Goal: Task Accomplishment & Management: Complete application form

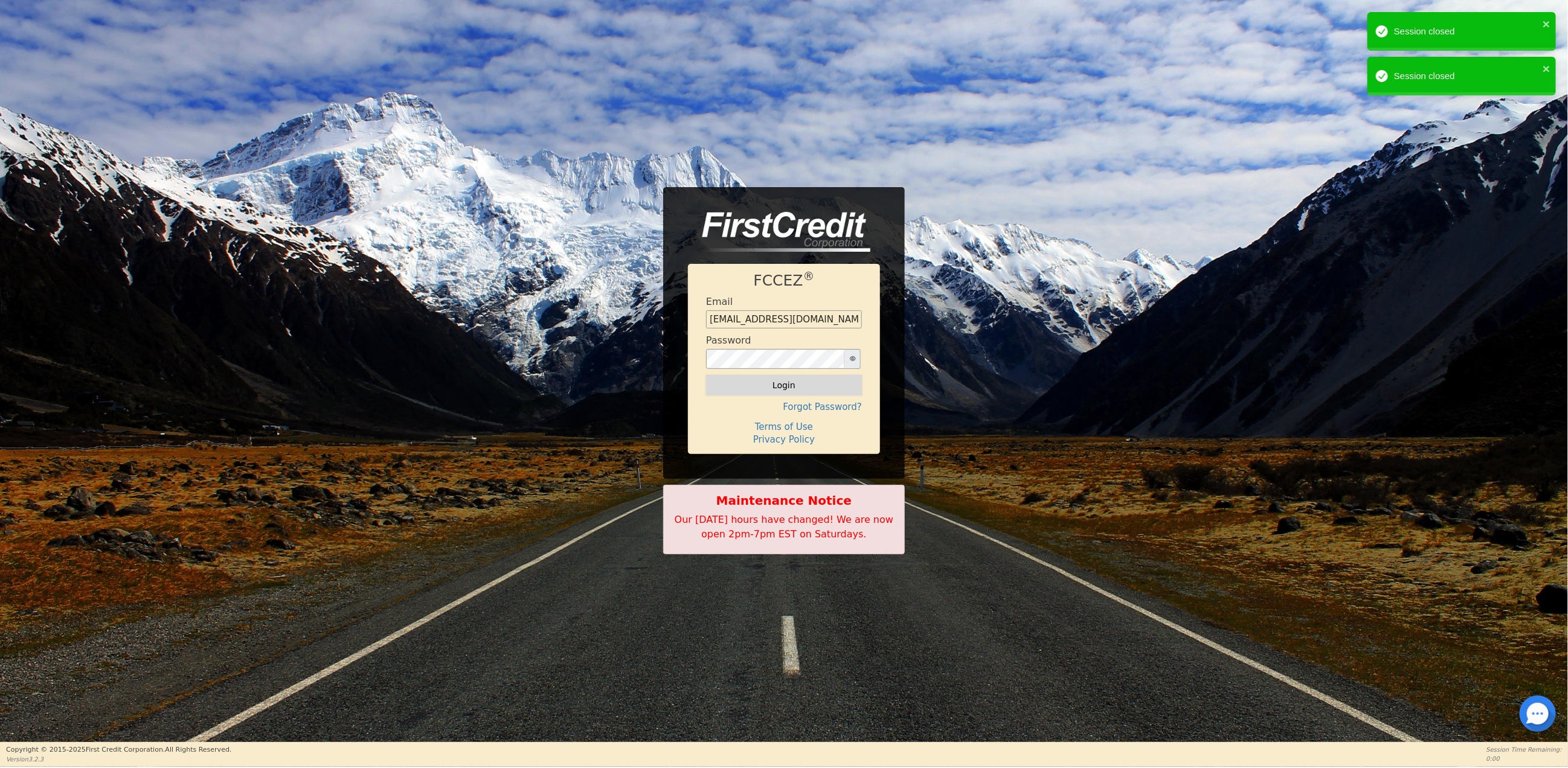
click at [763, 384] on button "Login" at bounding box center [784, 385] width 156 height 20
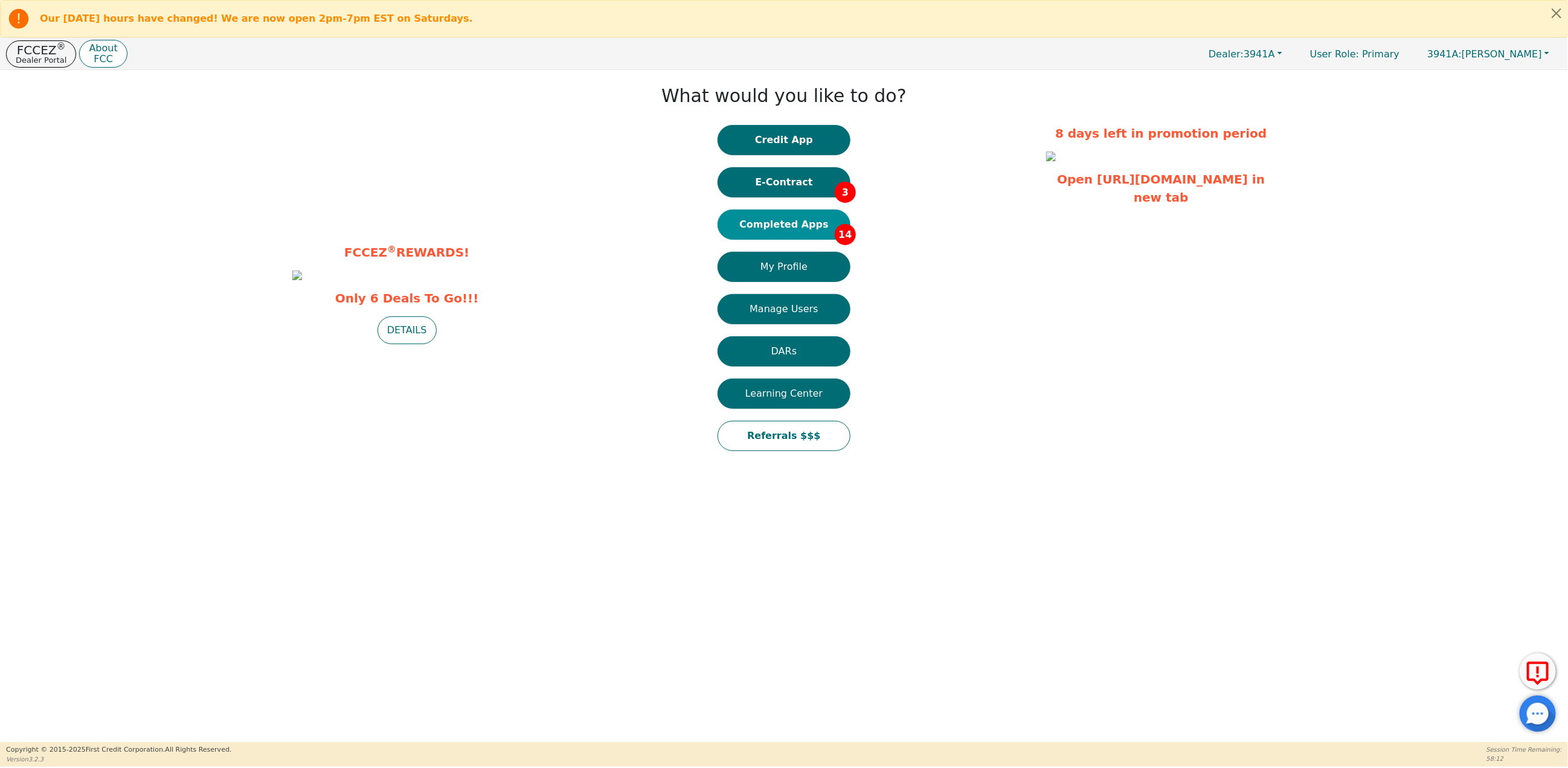
click at [785, 227] on button "Completed Apps 14" at bounding box center [783, 224] width 133 height 30
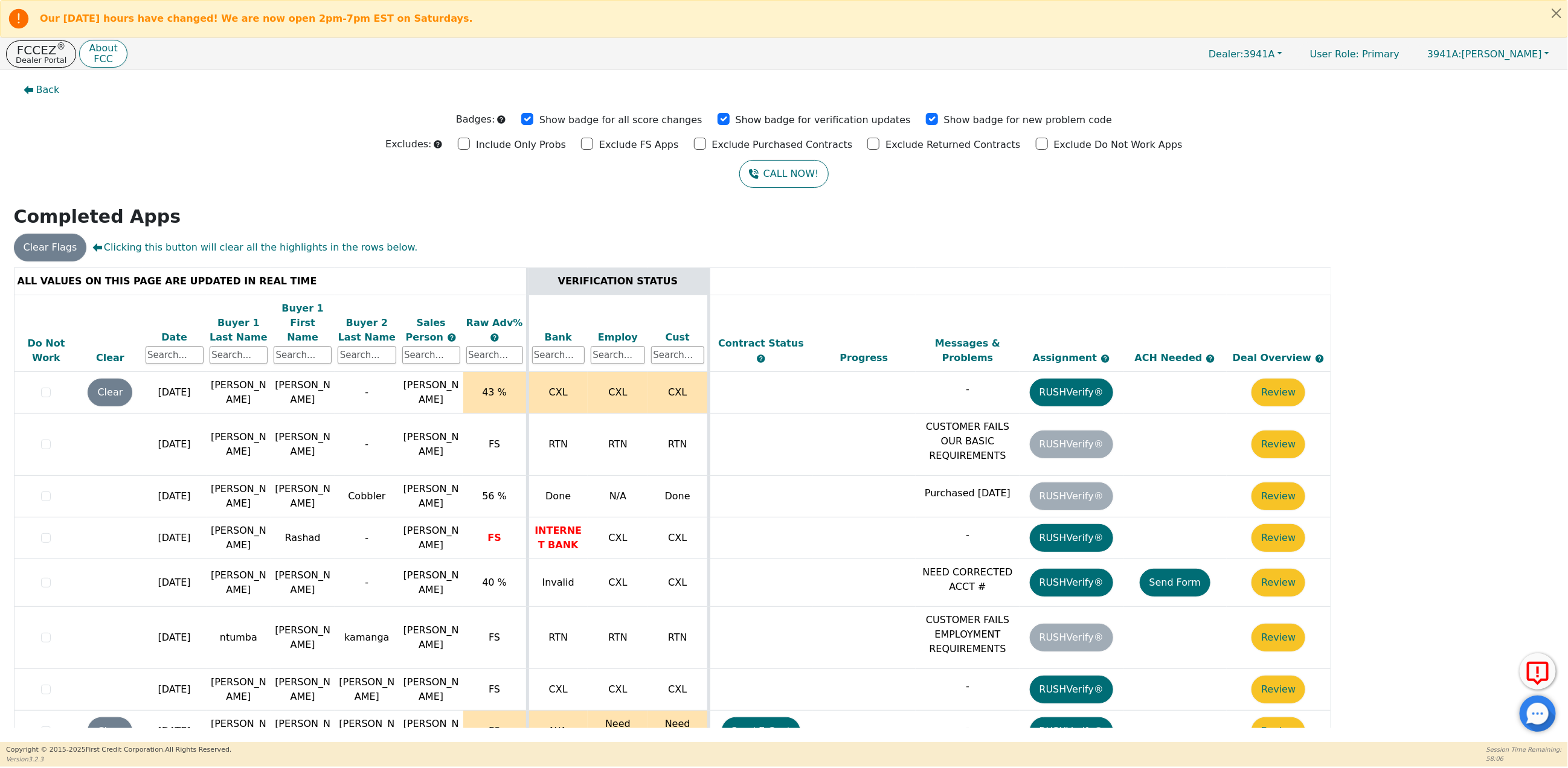
click at [169, 330] on div "Date" at bounding box center [174, 337] width 58 height 14
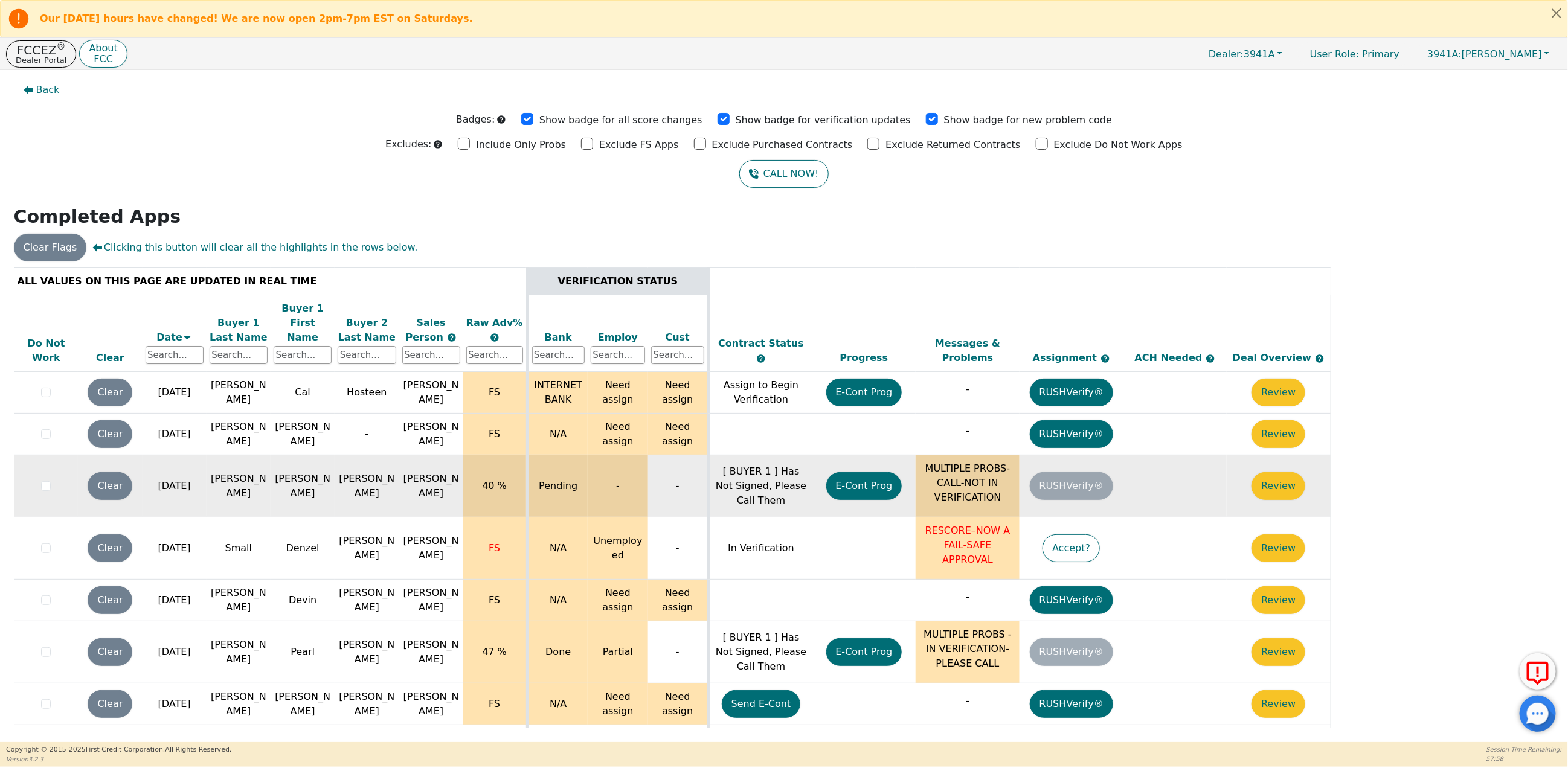
scroll to position [4, 0]
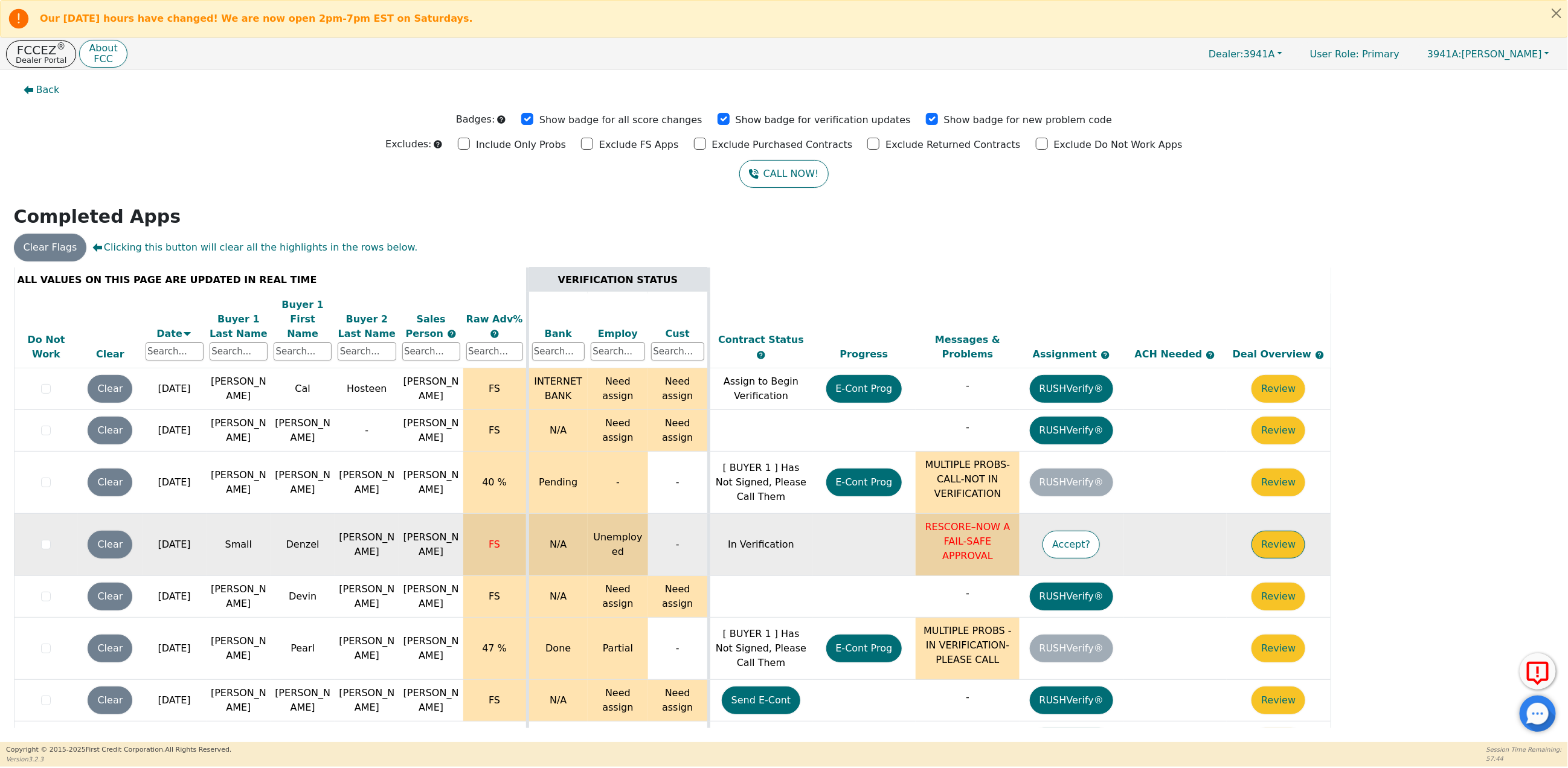
click at [1283, 531] on button "Review" at bounding box center [1278, 544] width 53 height 27
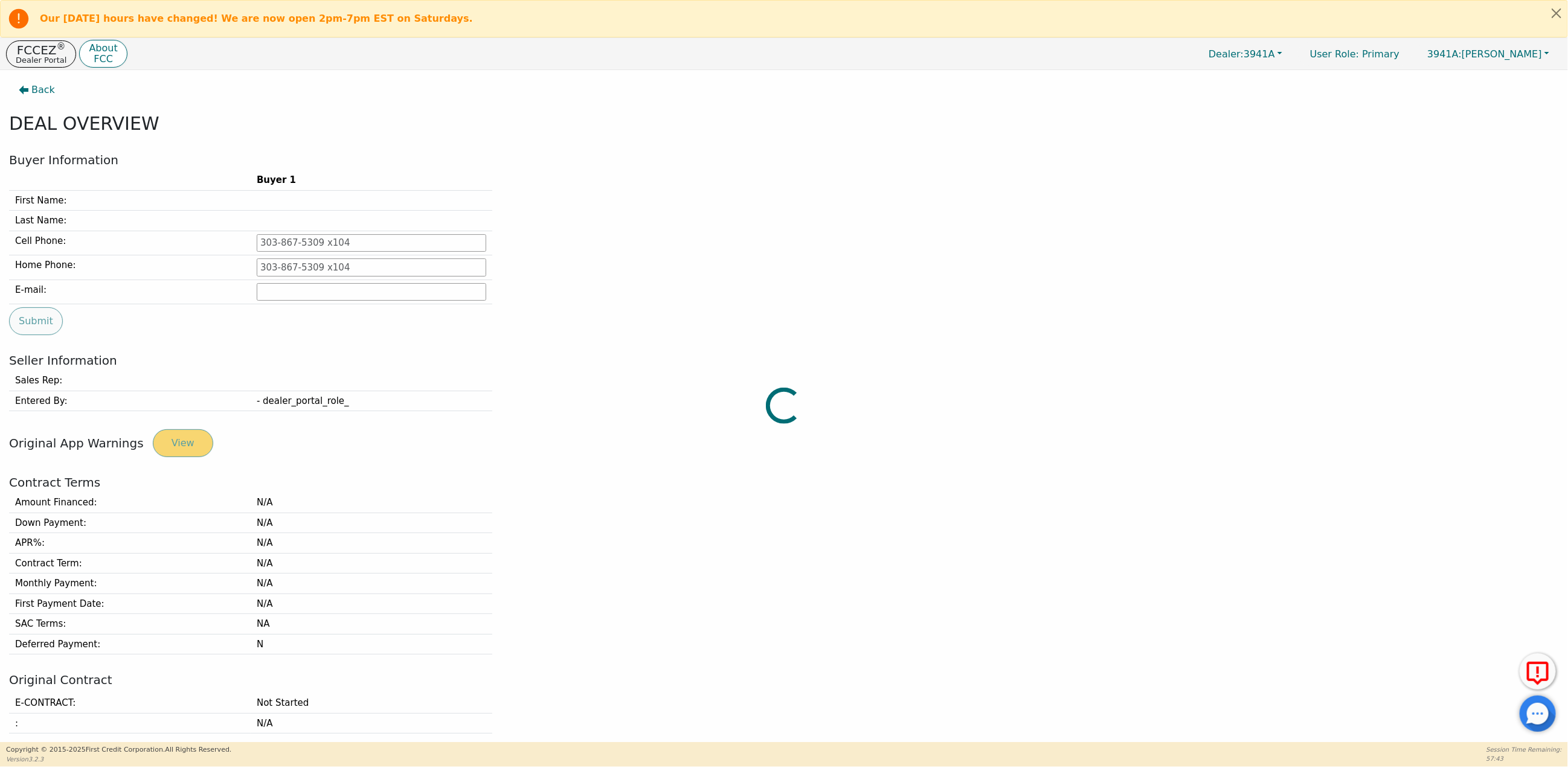
type input "[PHONE_NUMBER]"
type input "[EMAIL_ADDRESS][DOMAIN_NAME]"
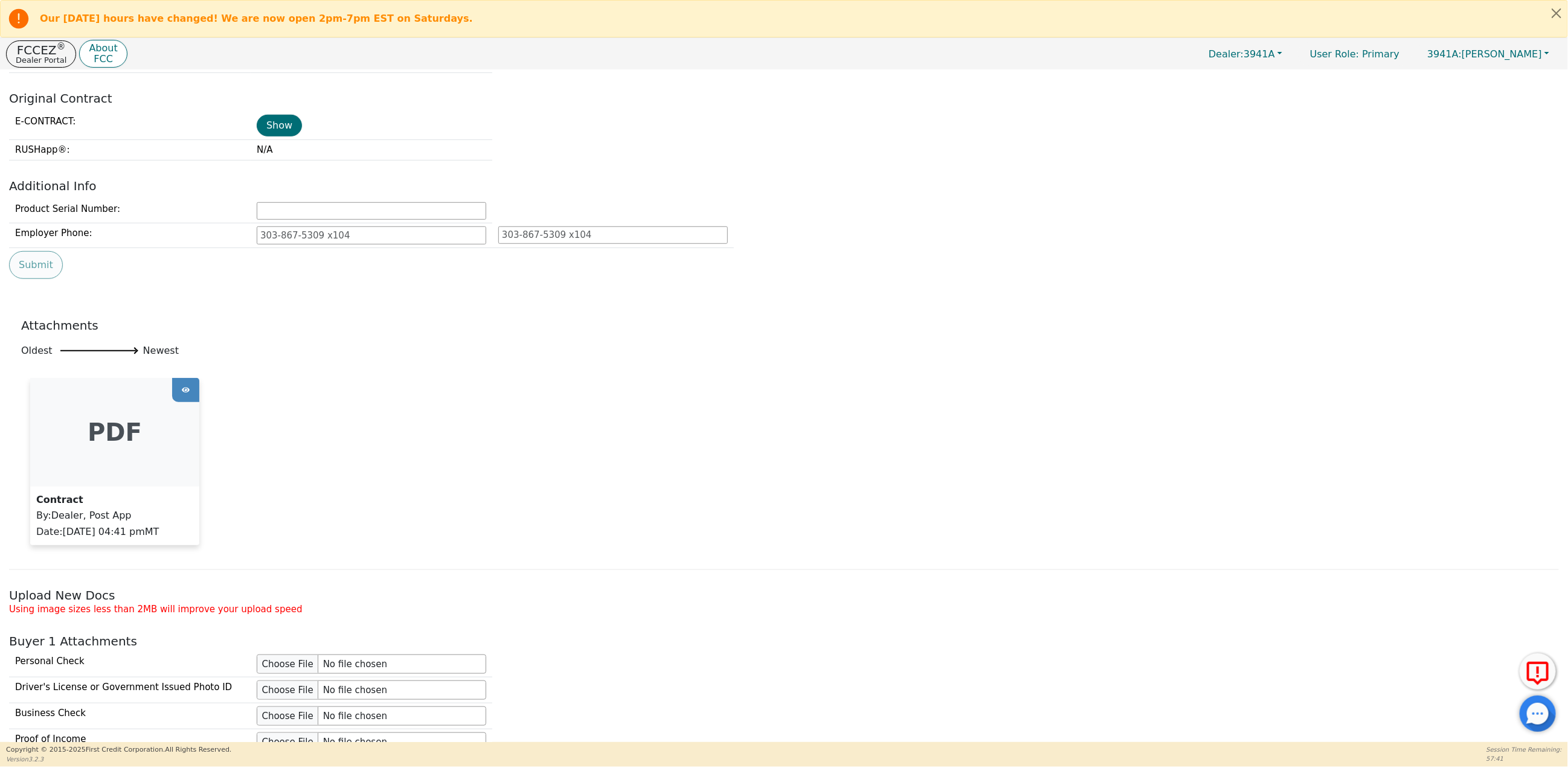
scroll to position [585, 0]
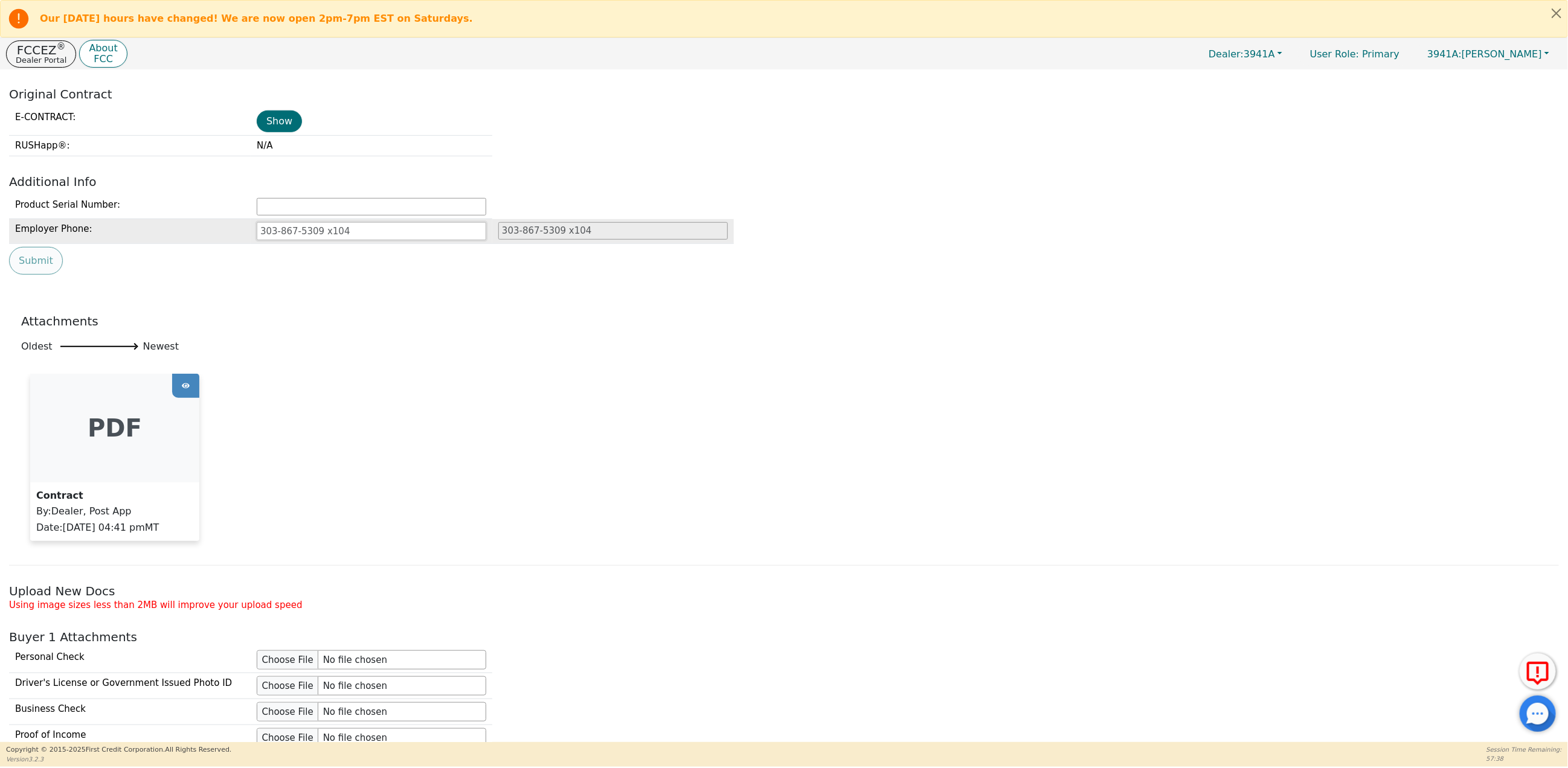
click at [287, 240] on input "tel" at bounding box center [371, 231] width 229 height 18
type input "[PHONE_NUMBER]"
click at [38, 268] on button "Submit" at bounding box center [36, 260] width 53 height 27
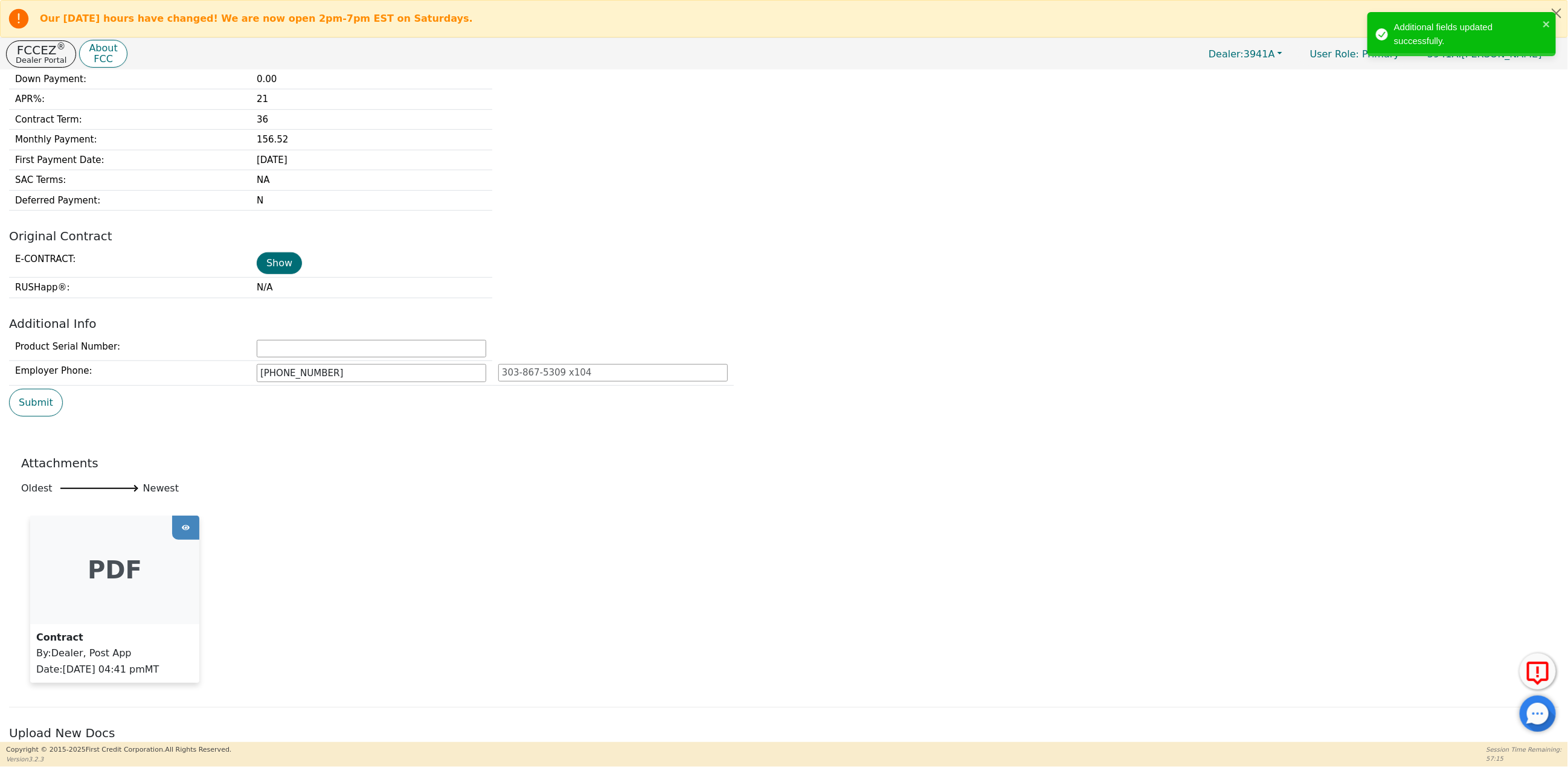
scroll to position [0, 0]
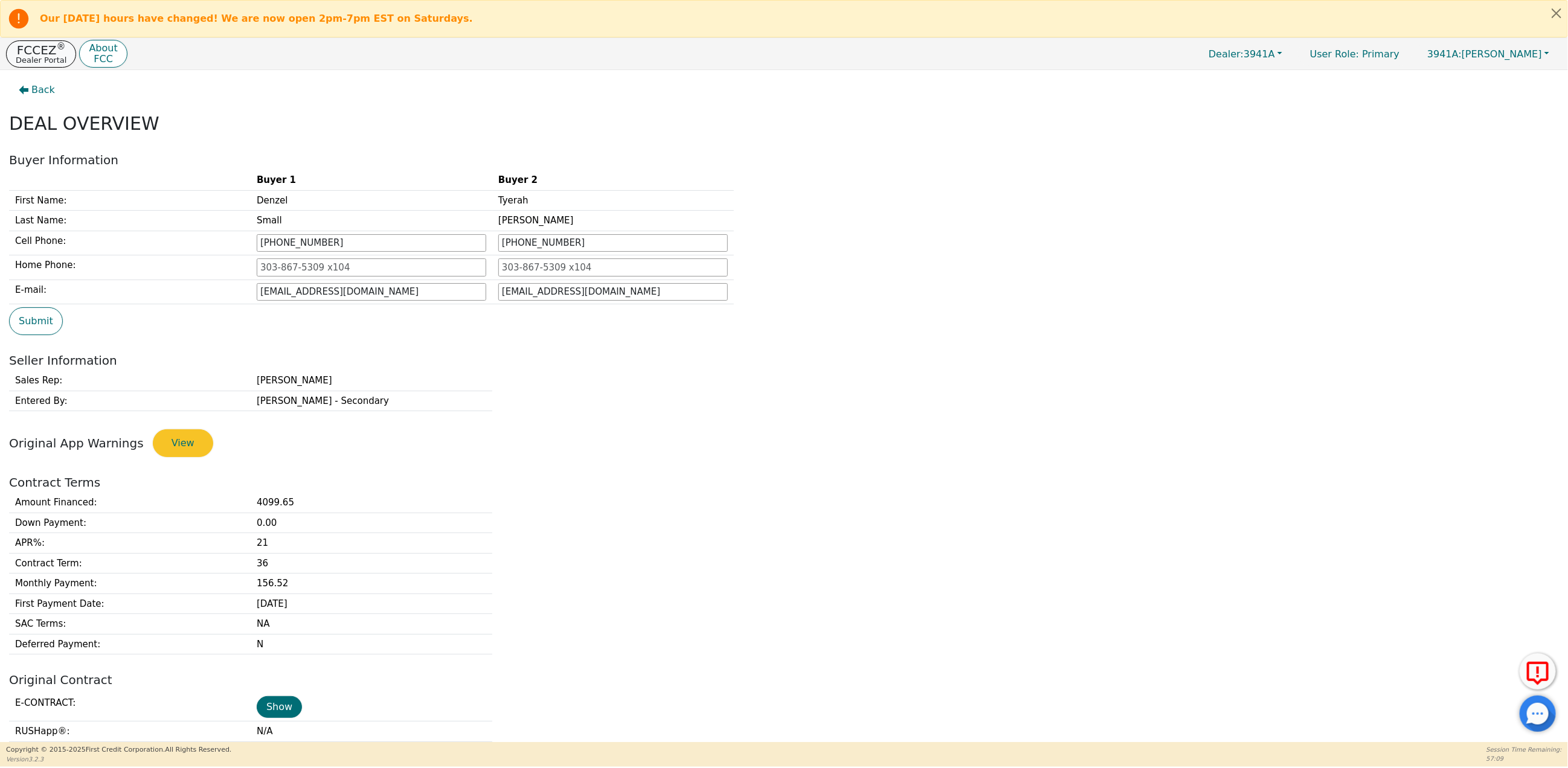
click at [42, 58] on p "Dealer Portal" at bounding box center [41, 60] width 51 height 8
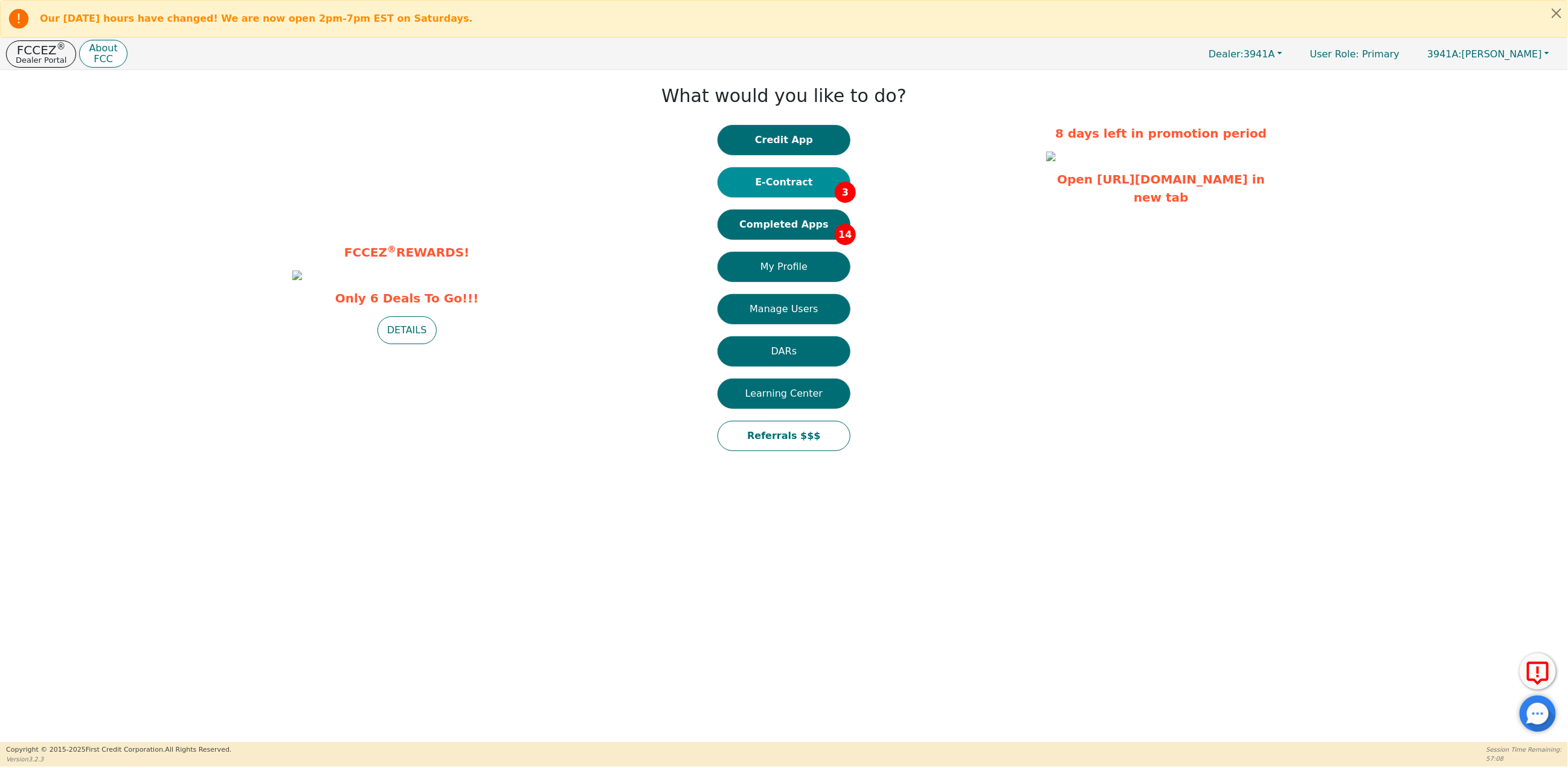
click at [768, 181] on button "E-Contract 3" at bounding box center [783, 182] width 133 height 30
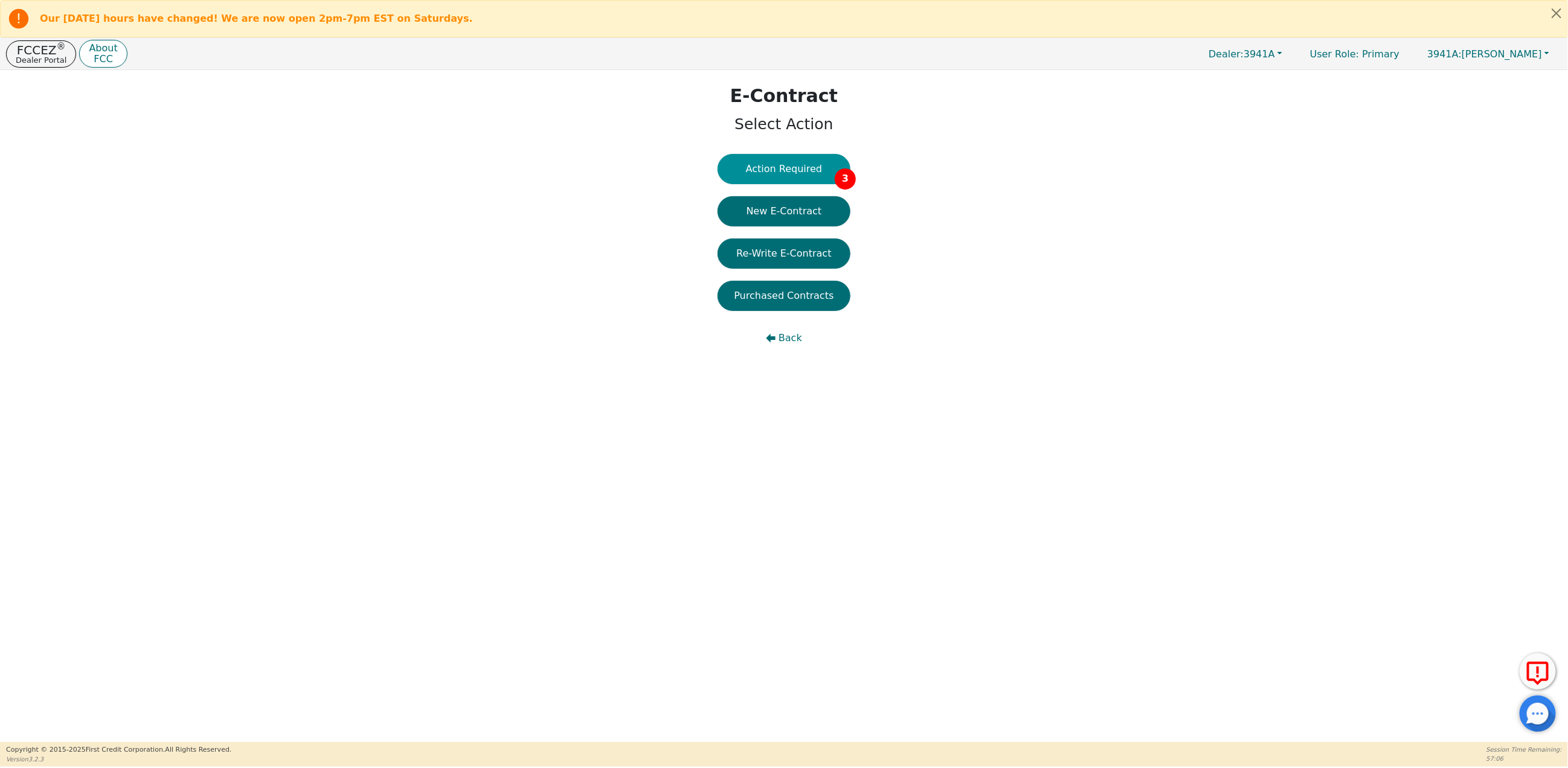
click at [778, 163] on button "Action Required 3" at bounding box center [783, 169] width 133 height 30
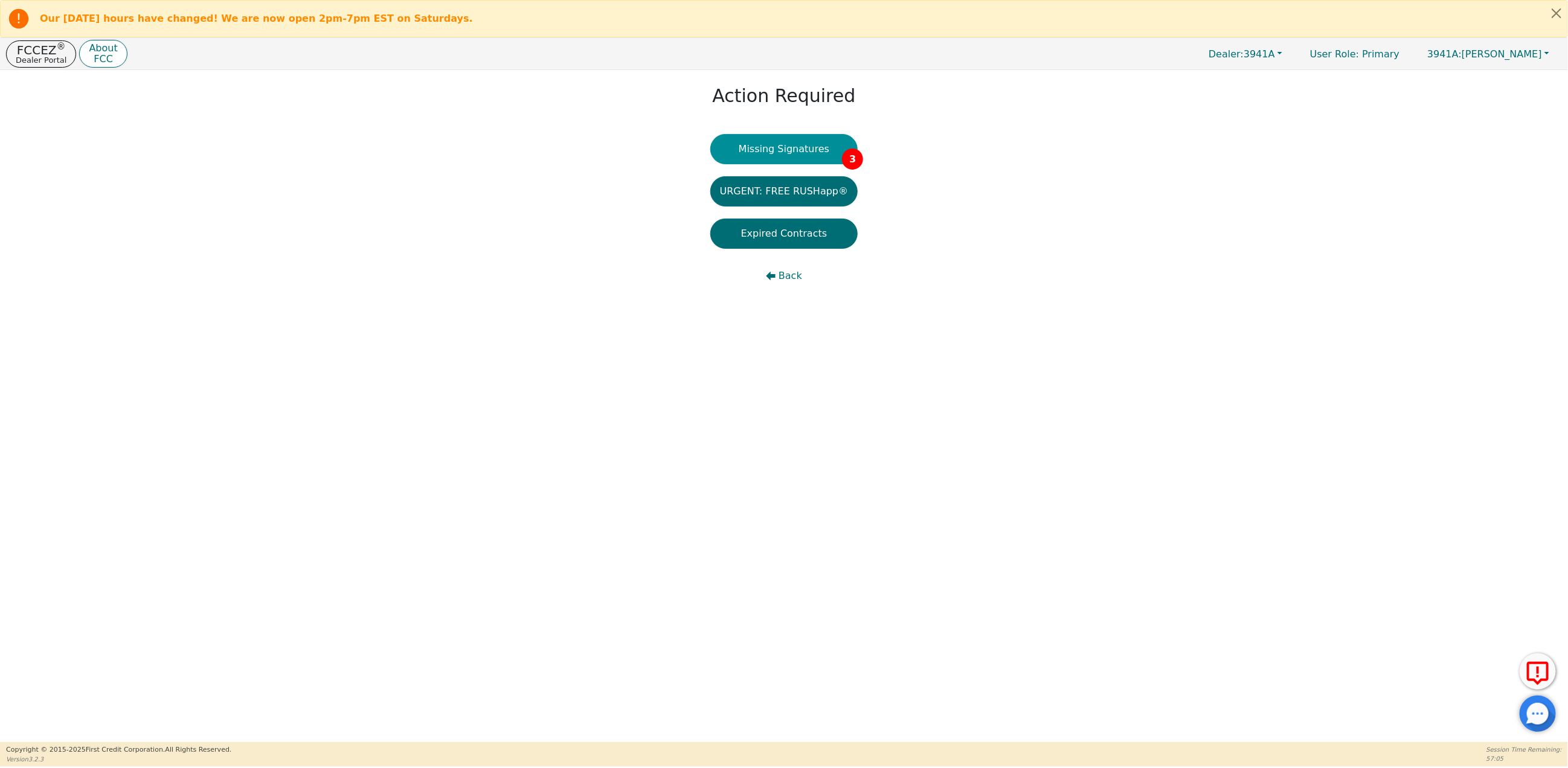
click at [772, 153] on button "Missing Signatures 3" at bounding box center [784, 149] width 148 height 30
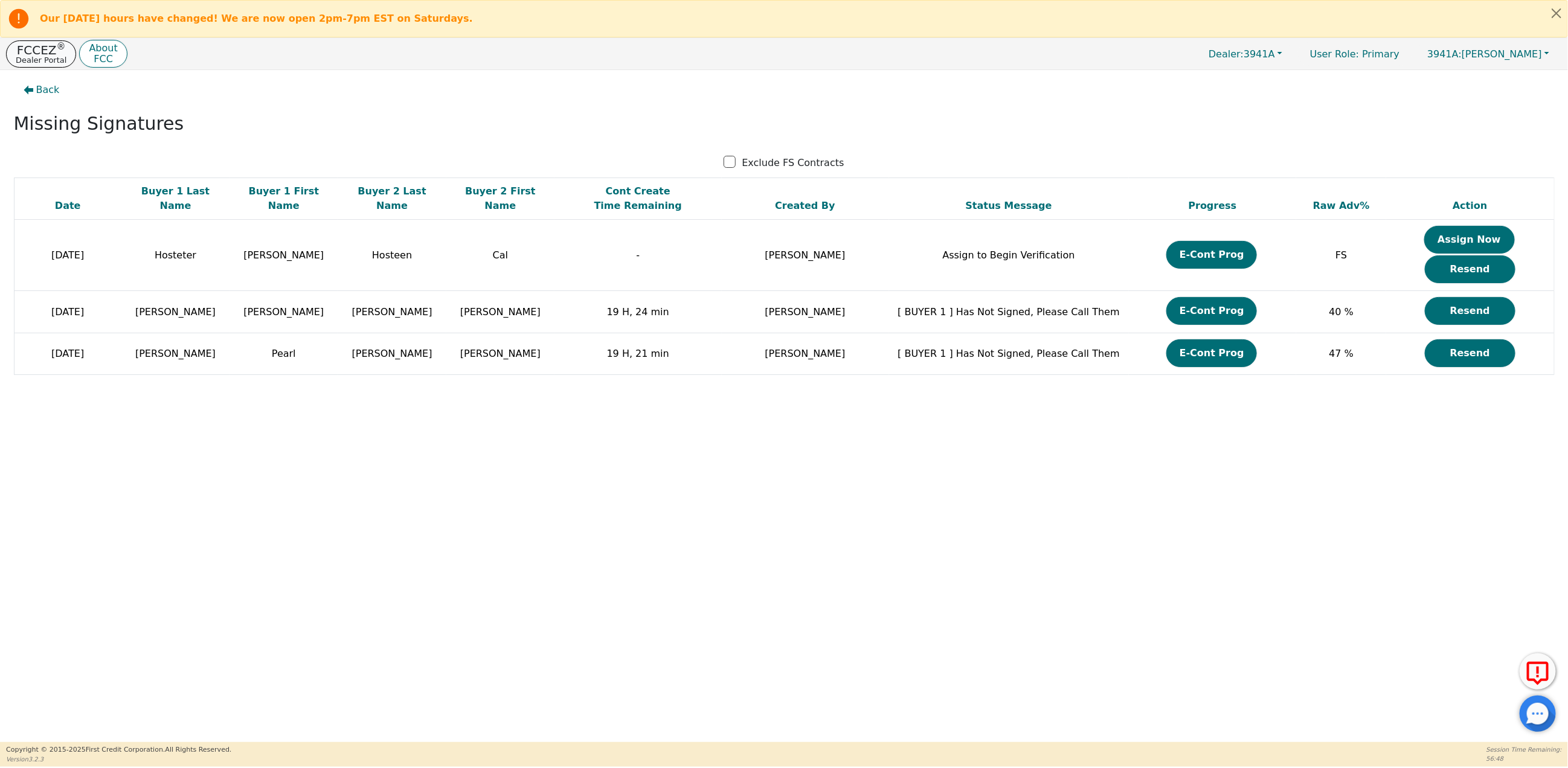
click at [40, 48] on p "FCCEZ ®" at bounding box center [41, 49] width 51 height 12
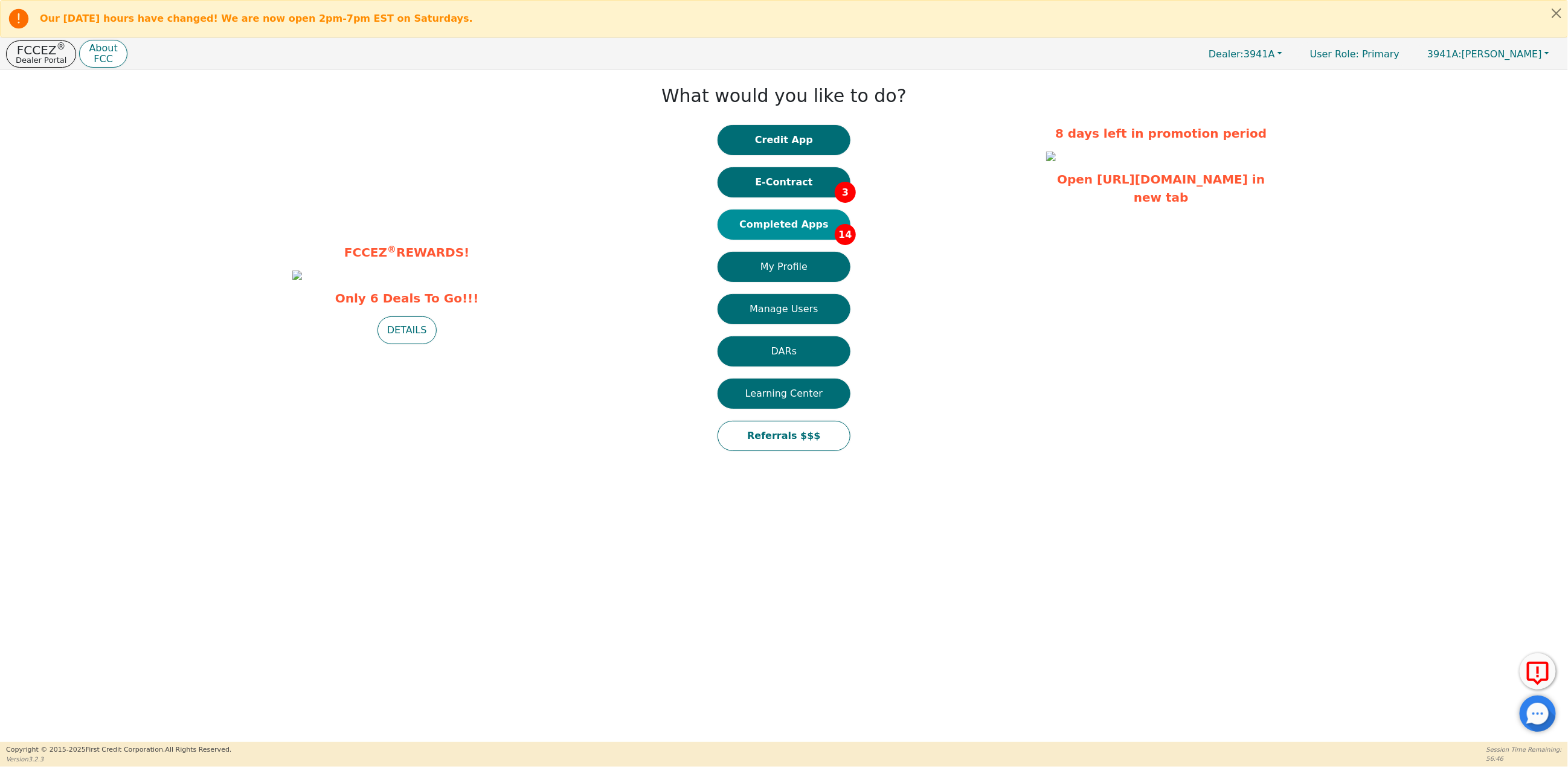
click at [776, 223] on button "Completed Apps 14" at bounding box center [783, 224] width 133 height 30
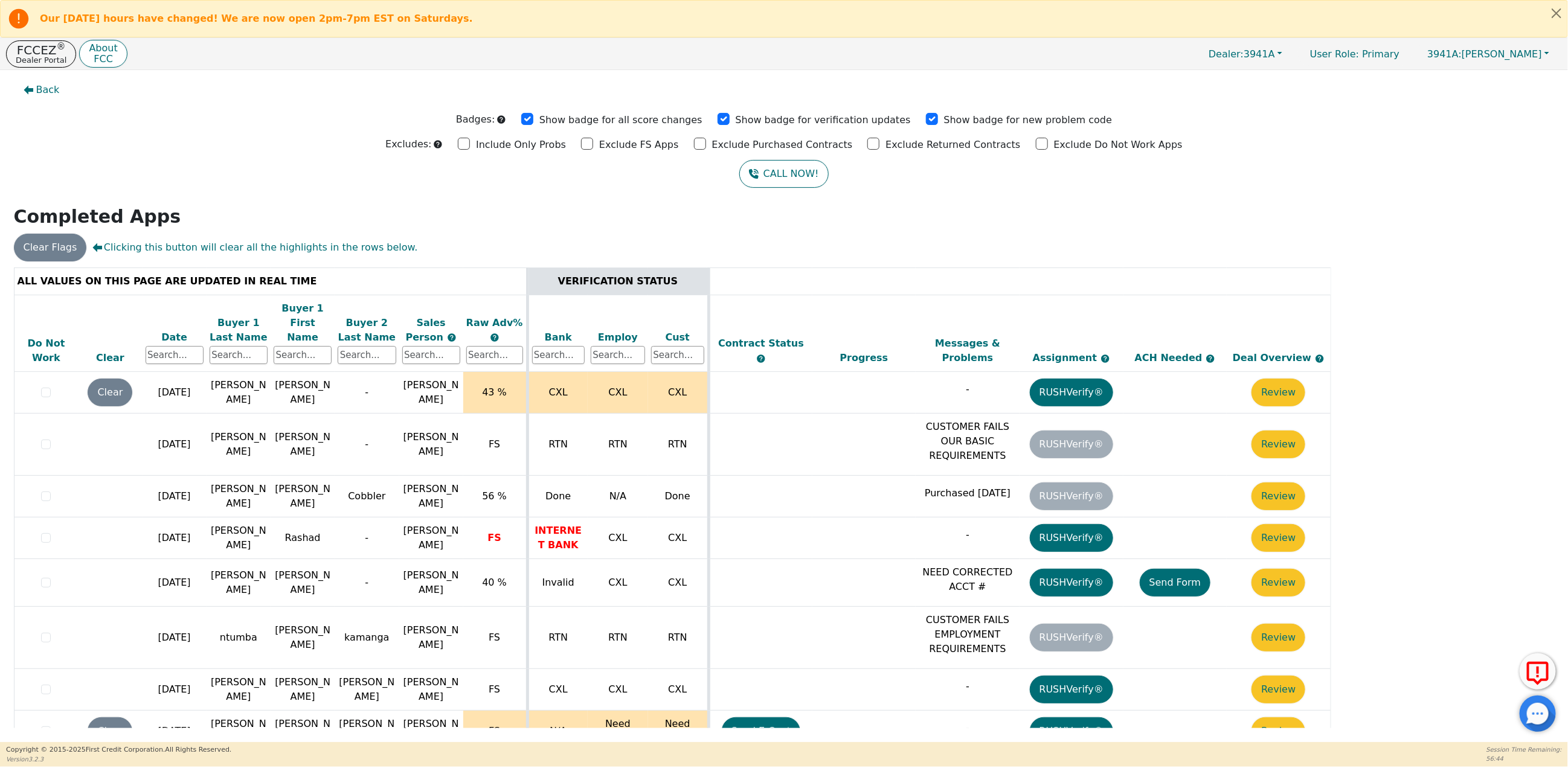
click at [172, 330] on div "Date" at bounding box center [174, 337] width 58 height 14
